Goal: Task Accomplishment & Management: Complete application form

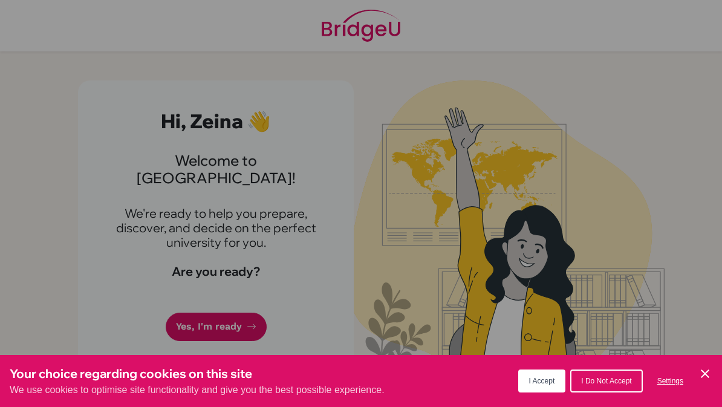
click at [183, 314] on div "Cookie Preferences" at bounding box center [361, 203] width 722 height 407
click at [190, 304] on div "Cookie Preferences" at bounding box center [361, 203] width 722 height 407
click at [201, 299] on div "Cookie Preferences" at bounding box center [361, 203] width 722 height 407
click at [204, 310] on div "Cookie Preferences" at bounding box center [361, 203] width 722 height 407
click at [547, 385] on span "I Accept" at bounding box center [542, 381] width 26 height 8
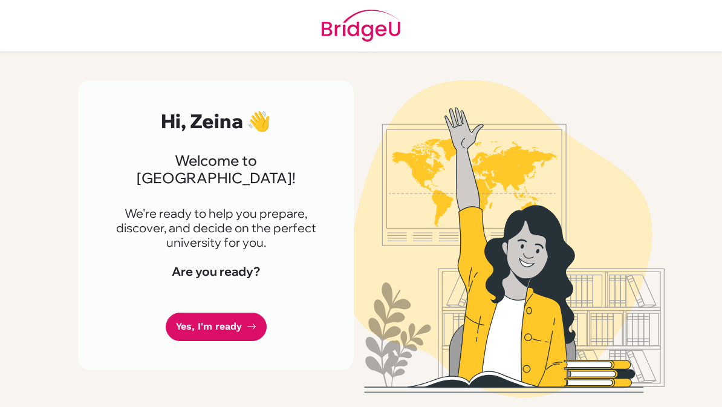
click at [204, 320] on link "Yes, I'm ready" at bounding box center [216, 327] width 101 height 28
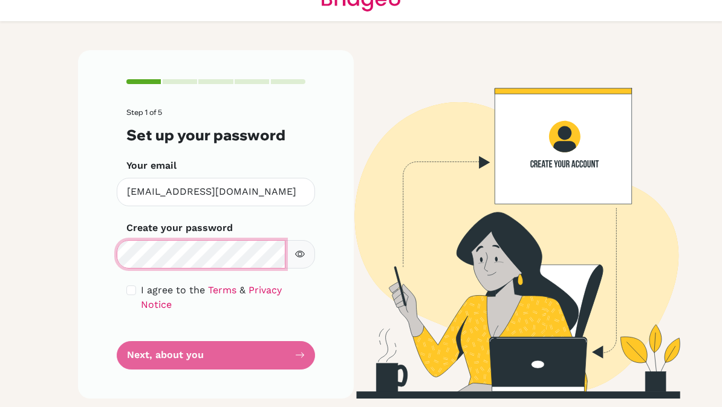
scroll to position [11, 0]
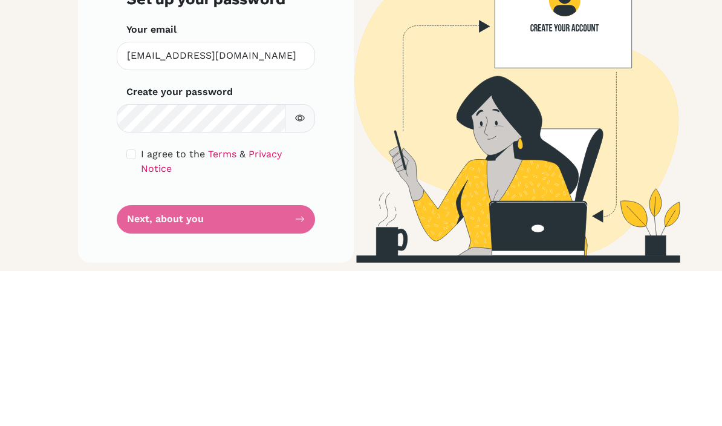
click at [129, 304] on input "checkbox" at bounding box center [131, 309] width 10 height 10
checkbox input "true"
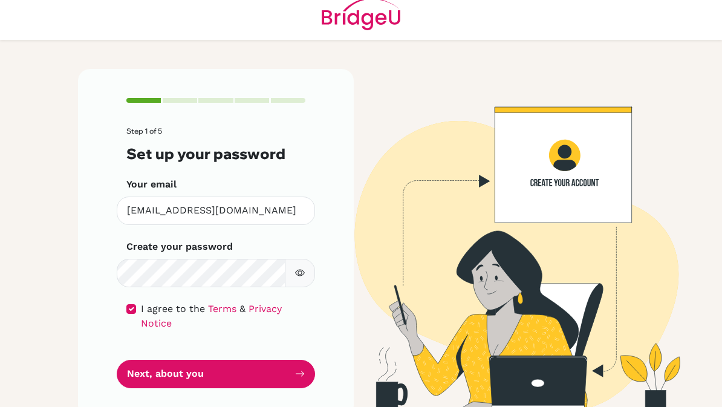
click at [264, 371] on button "Next, about you" at bounding box center [216, 374] width 198 height 28
